Goal: Find specific page/section: Find specific page/section

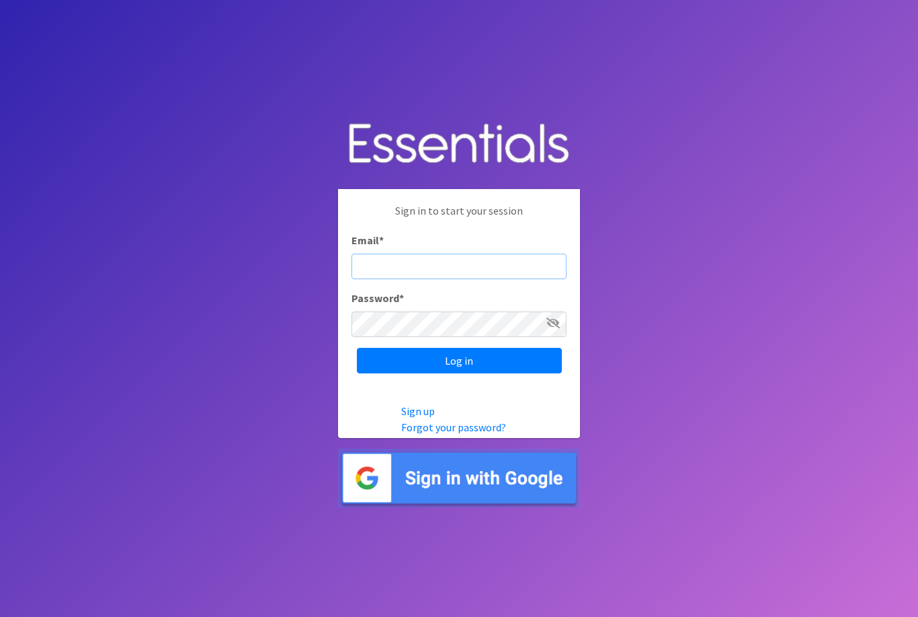
type input "diaperbank@jlcharleston.org"
click at [459, 373] on input "Log in" at bounding box center [459, 361] width 205 height 26
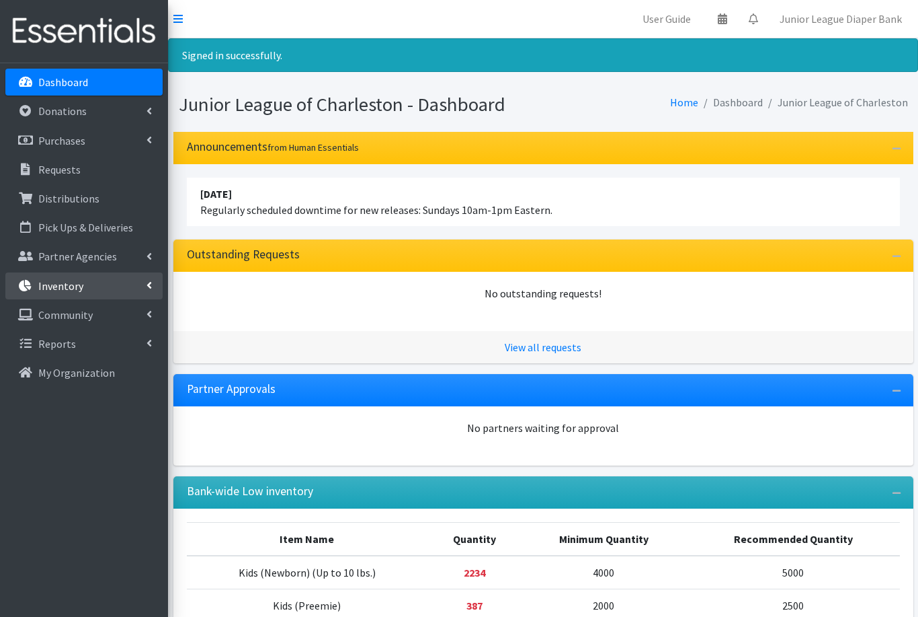
click at [48, 284] on p "Inventory" at bounding box center [60, 285] width 45 height 13
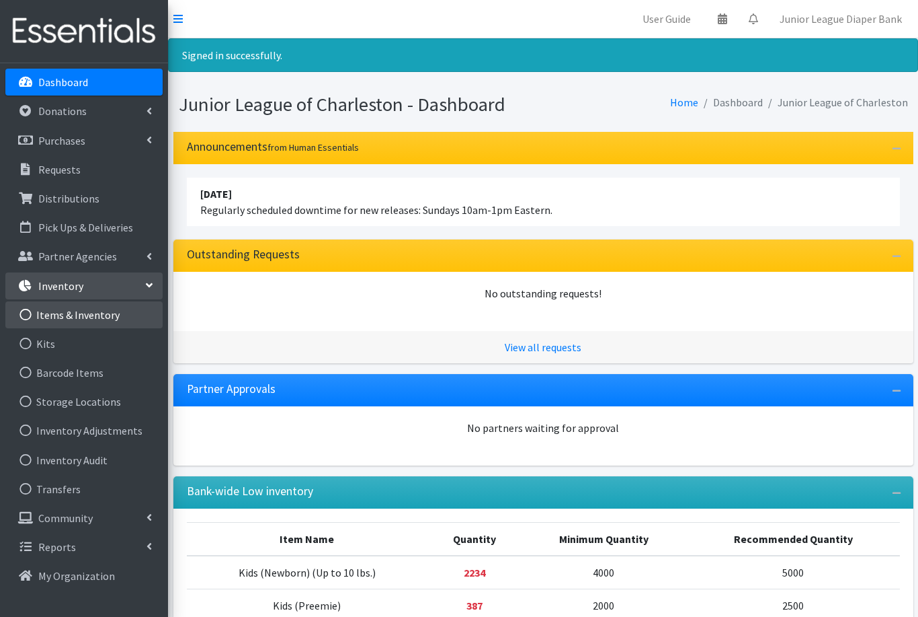
click at [56, 318] on link "Items & Inventory" at bounding box center [83, 314] width 157 height 27
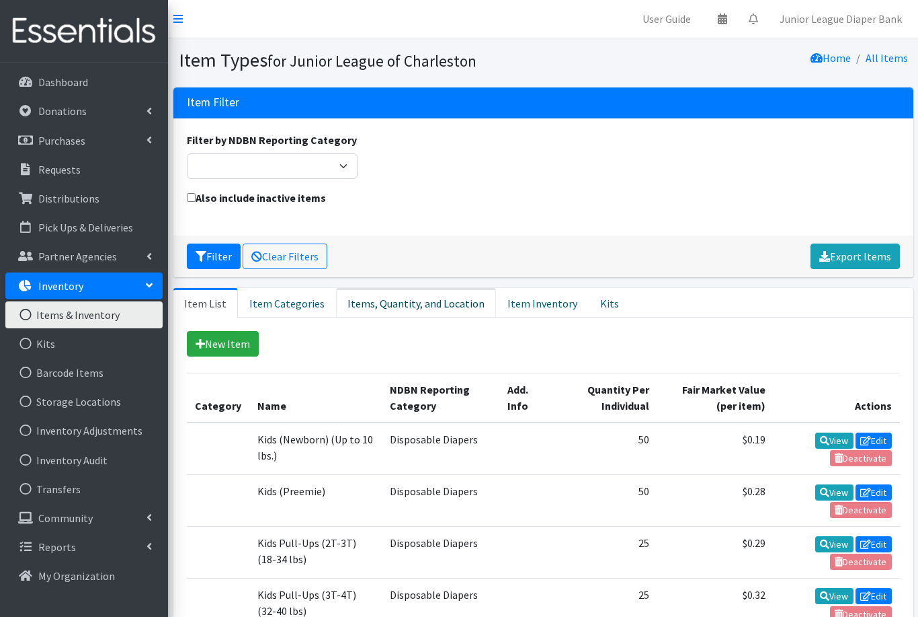
click at [381, 307] on link "Items, Quantity, and Location" at bounding box center [416, 303] width 160 height 30
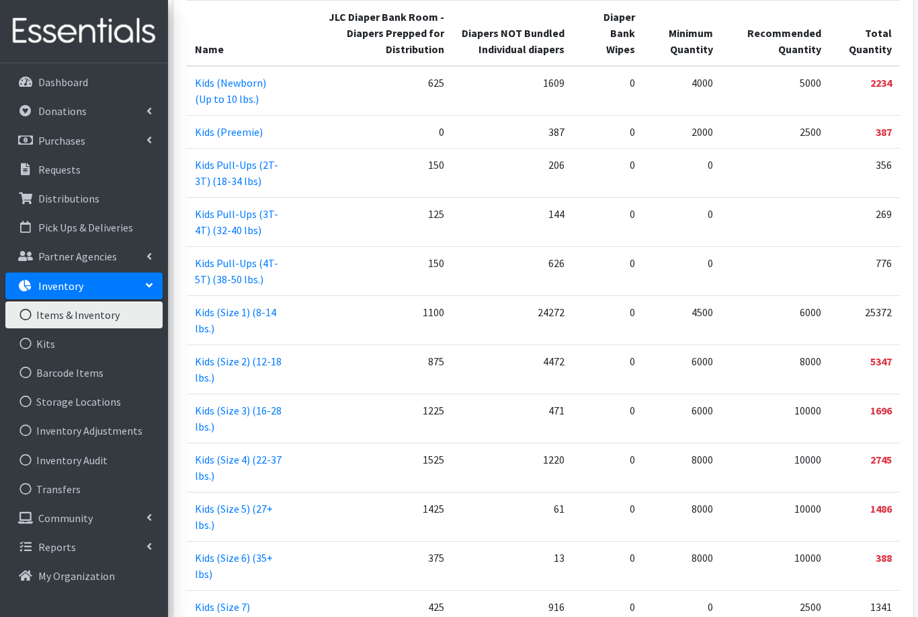
scroll to position [372, 0]
click at [55, 109] on p "Donations" at bounding box center [62, 110] width 48 height 13
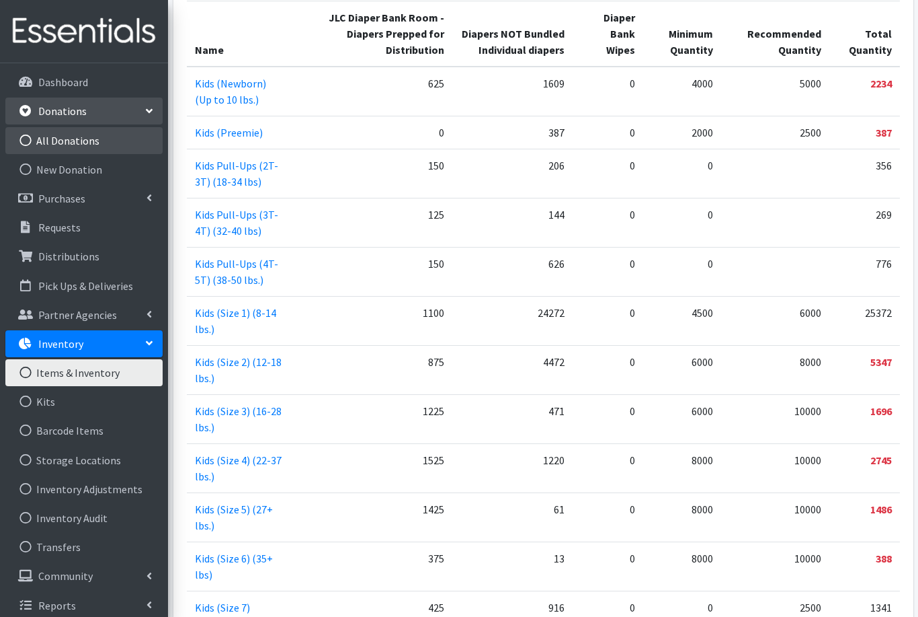
click at [61, 144] on link "All Donations" at bounding box center [83, 140] width 157 height 27
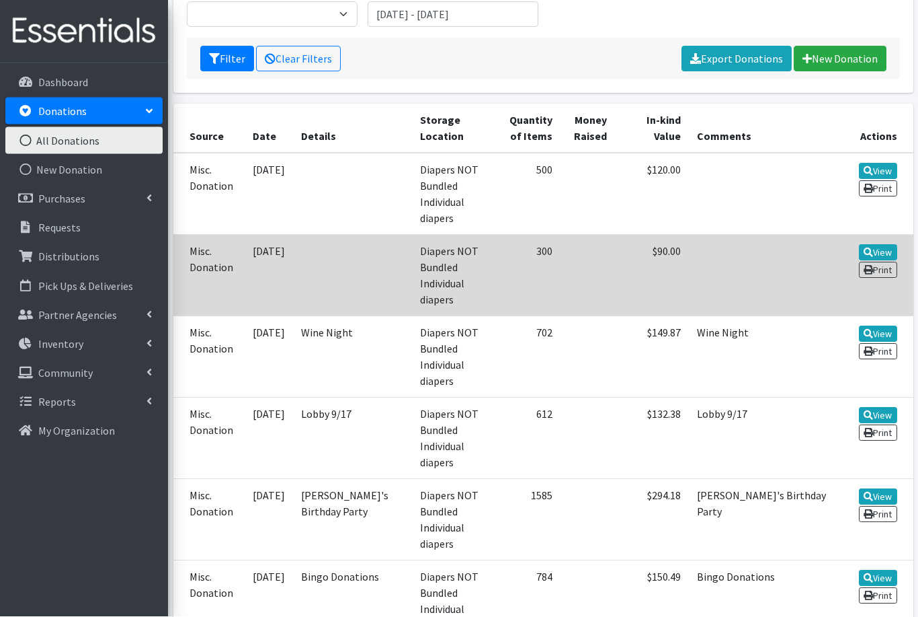
scroll to position [210, 0]
click at [427, 247] on td "Diapers NOT Bundled Individual diapers" at bounding box center [453, 274] width 82 height 81
click at [412, 253] on td "Diapers NOT Bundled Individual diapers" at bounding box center [453, 274] width 82 height 81
click at [880, 244] on link "View" at bounding box center [878, 252] width 38 height 16
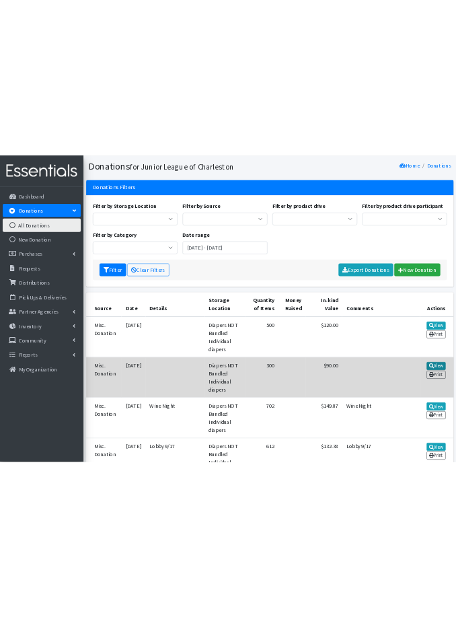
scroll to position [0, 0]
